Goal: Find specific page/section: Find specific page/section

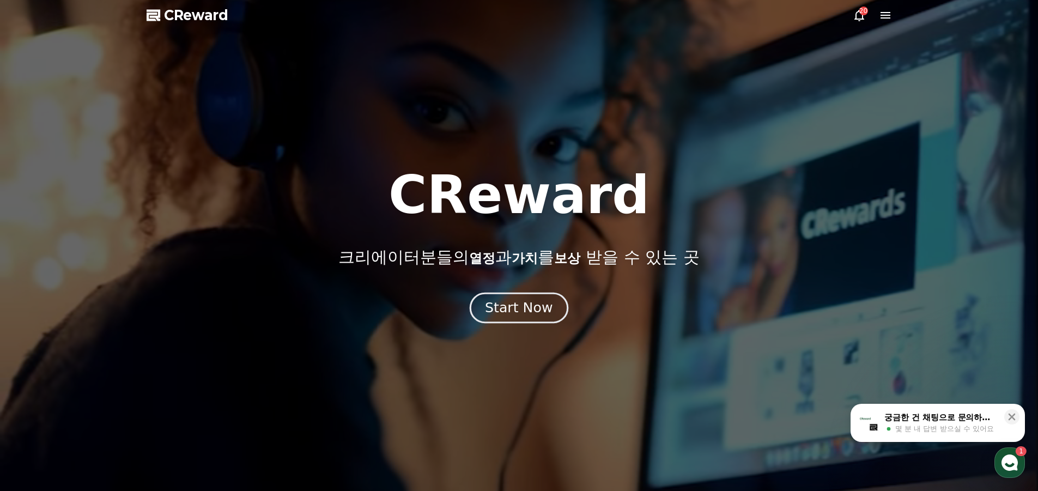
click at [546, 311] on div "Start Now" at bounding box center [519, 308] width 68 height 19
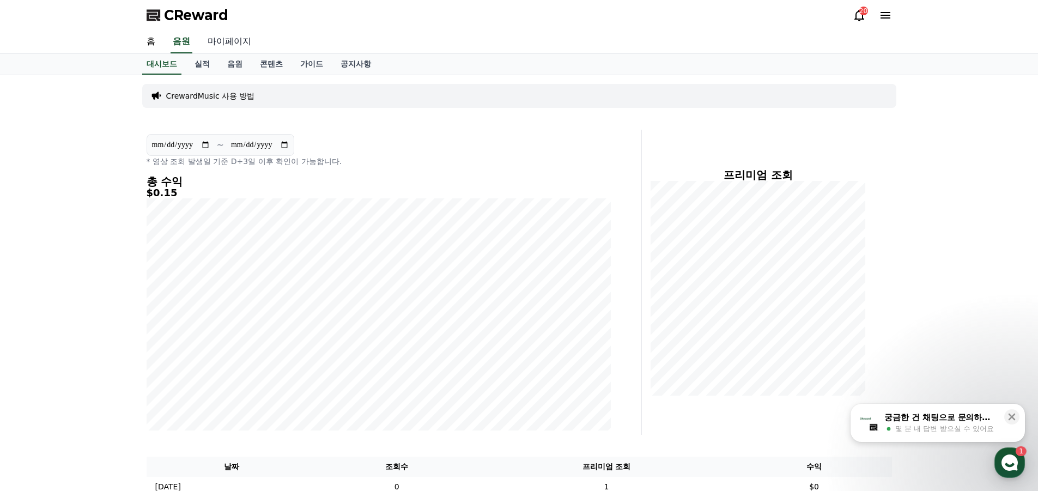
click at [220, 41] on link "마이페이지" at bounding box center [229, 42] width 61 height 23
select select "**********"
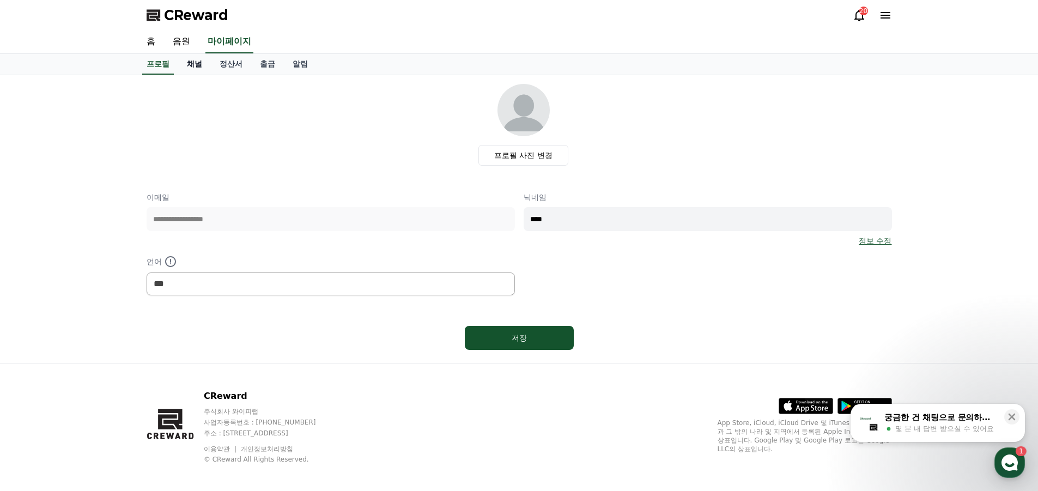
click at [204, 62] on link "채널" at bounding box center [194, 64] width 33 height 21
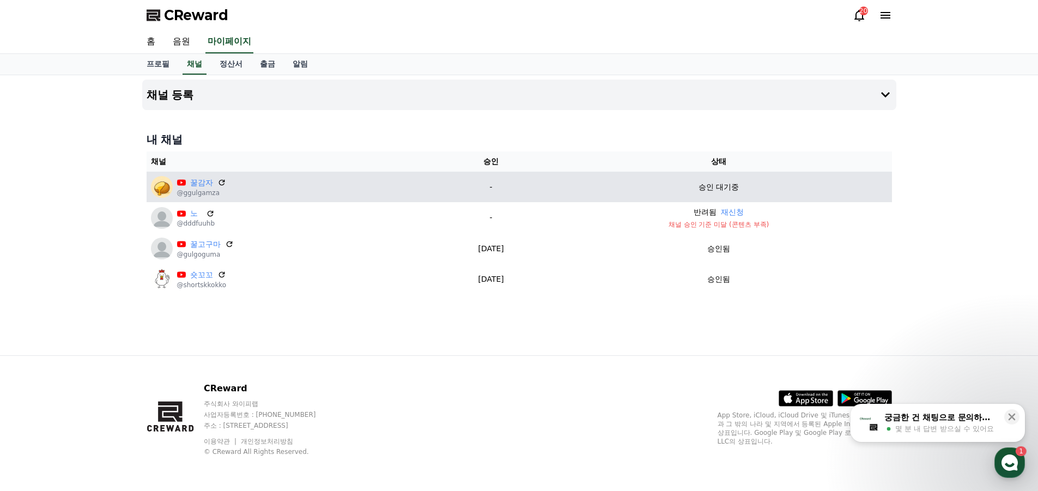
click at [717, 188] on p "승인 대기중" at bounding box center [719, 187] width 40 height 11
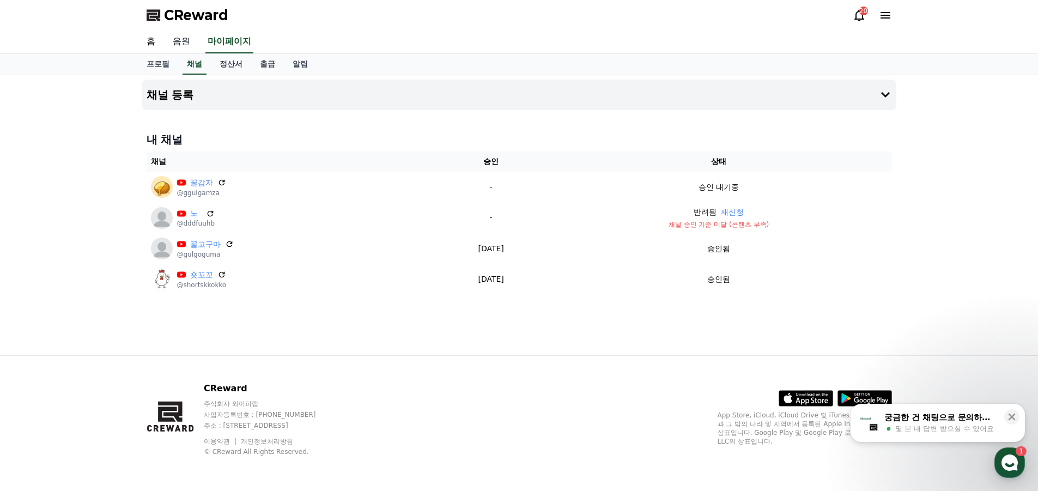
click at [177, 41] on link "음원" at bounding box center [181, 42] width 35 height 23
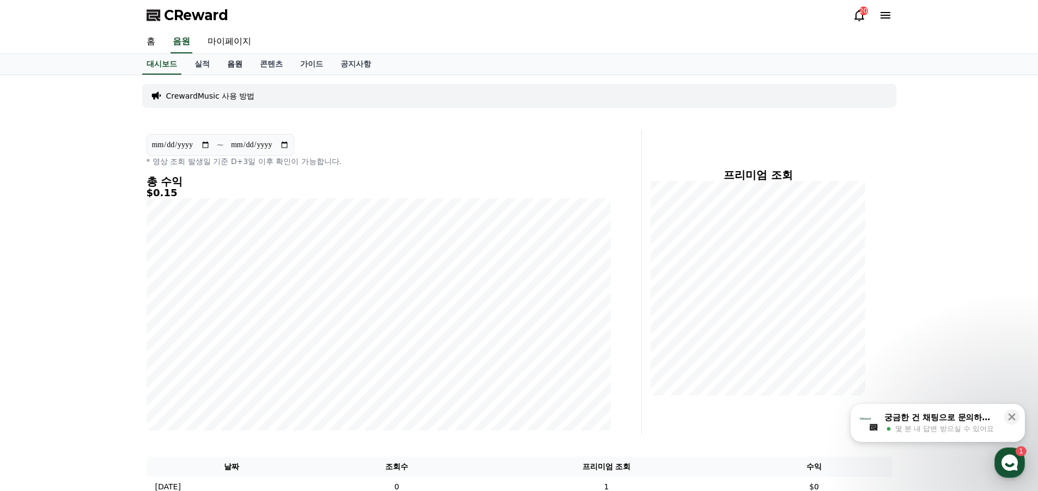
click at [240, 61] on link "음원" at bounding box center [235, 64] width 33 height 21
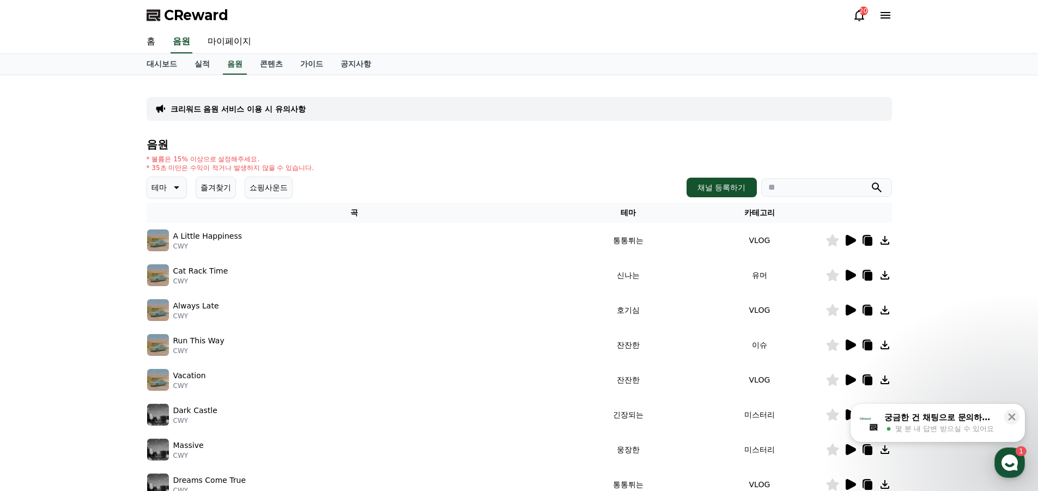
click at [815, 189] on input "search" at bounding box center [826, 187] width 131 height 19
type input "*"
click at [871, 181] on button "submit" at bounding box center [877, 187] width 13 height 13
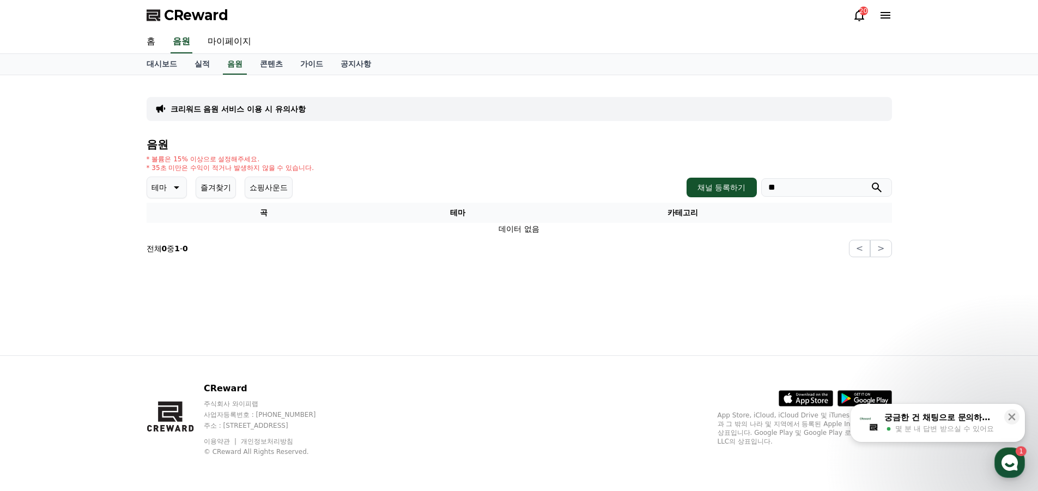
type input "*"
type input "***"
click at [871, 181] on button "submit" at bounding box center [877, 187] width 13 height 13
